Goal: Obtain resource: Download file/media

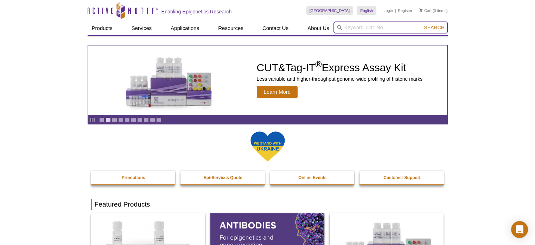
click at [371, 27] on input "search" at bounding box center [391, 27] width 114 height 12
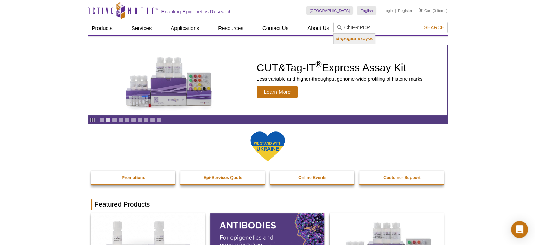
click at [371, 39] on icon "chip-qpcr analysis" at bounding box center [355, 38] width 38 height 5
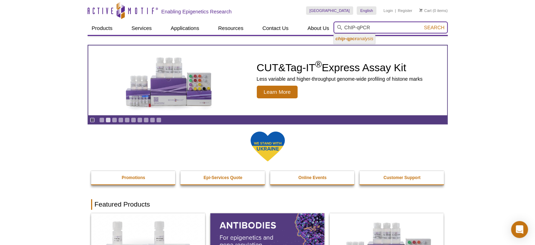
type input "chip-qpcr analysis"
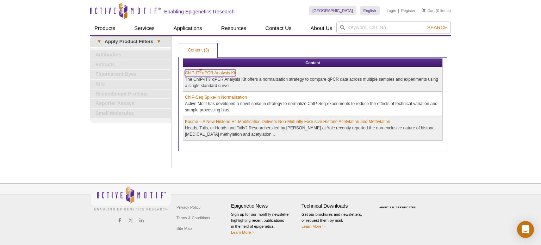
click at [218, 73] on link "ChIP-IT ® qPCR Analysis Kit" at bounding box center [210, 73] width 51 height 6
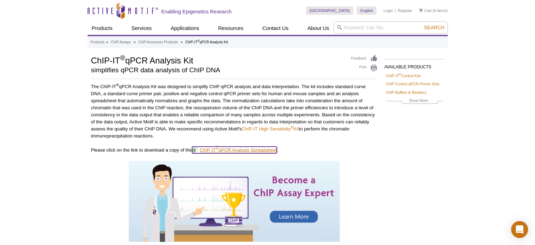
click at [244, 149] on link "ChIP-IT ® qPCR Analysis Spreadsheet" at bounding box center [234, 149] width 85 height 7
click at [44, 52] on div "Active Motif Logo Enabling Epigenetics Research 0 Search Skip to content Active…" at bounding box center [267, 194] width 535 height 389
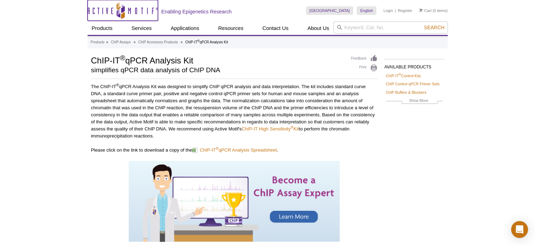
click at [115, 11] on icon "Active Motif Logo" at bounding box center [123, 10] width 70 height 17
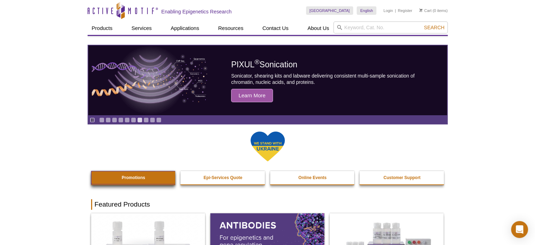
click at [133, 180] on strong "Promotions" at bounding box center [134, 177] width 24 height 5
